Goal: Task Accomplishment & Management: Use online tool/utility

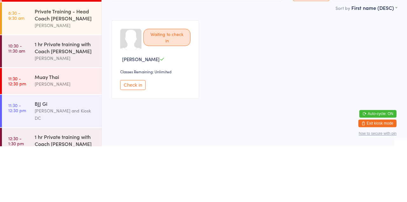
scroll to position [273, 0]
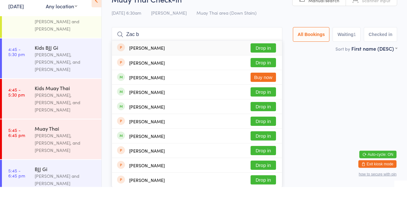
type input "Zac b"
click at [261, 121] on button "Drop in" at bounding box center [262, 121] width 25 height 9
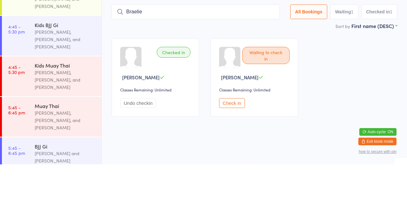
type input "Braelie"
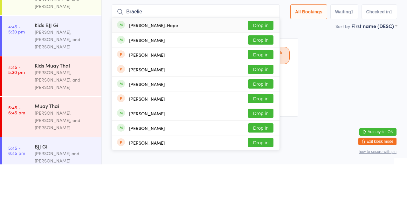
click at [264, 65] on button "Drop in" at bounding box center [260, 62] width 25 height 9
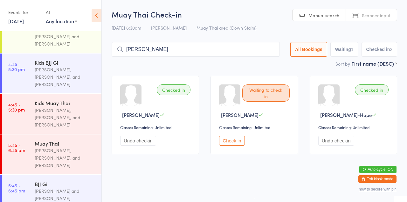
type input "[PERSON_NAME]"
click at [309, 56] on button "All Bookings" at bounding box center [308, 49] width 37 height 15
click at [238, 143] on button "Check in" at bounding box center [231, 140] width 25 height 10
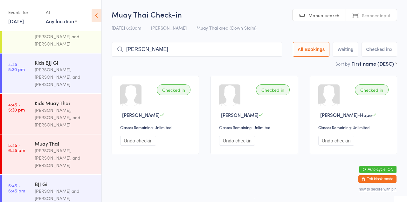
click at [195, 50] on input "[PERSON_NAME]" at bounding box center [197, 49] width 171 height 15
click at [277, 50] on input "[PERSON_NAME]" at bounding box center [197, 49] width 171 height 15
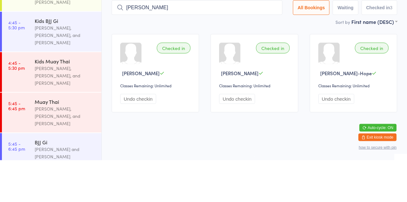
click at [179, 49] on input "[PERSON_NAME]" at bounding box center [197, 49] width 171 height 15
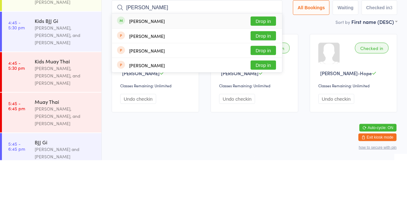
type input "[PERSON_NAME]"
click at [270, 63] on button "Drop in" at bounding box center [262, 62] width 25 height 9
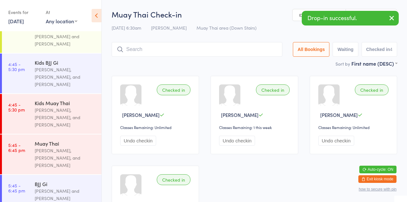
click at [397, 20] on button "button" at bounding box center [392, 18] width 14 height 15
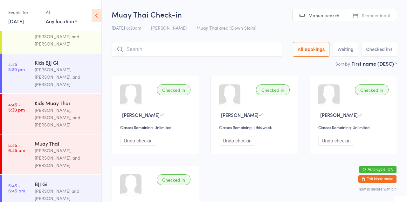
click at [188, 50] on input "search" at bounding box center [197, 49] width 171 height 15
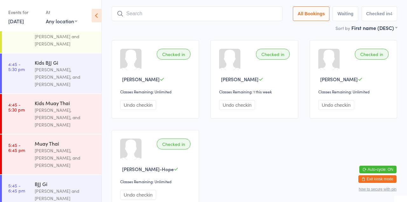
scroll to position [42, 0]
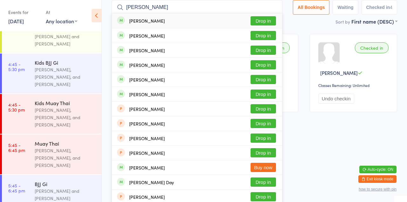
type input "[PERSON_NAME]"
click at [268, 58] on div "[PERSON_NAME] Drop in" at bounding box center [197, 65] width 170 height 14
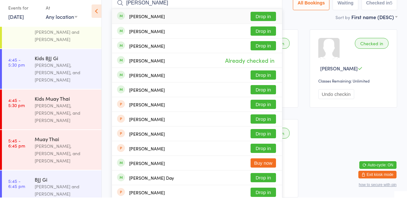
type input "[PERSON_NAME]"
click at [268, 51] on button "Drop in" at bounding box center [262, 49] width 25 height 9
